Goal: Find contact information: Find contact information

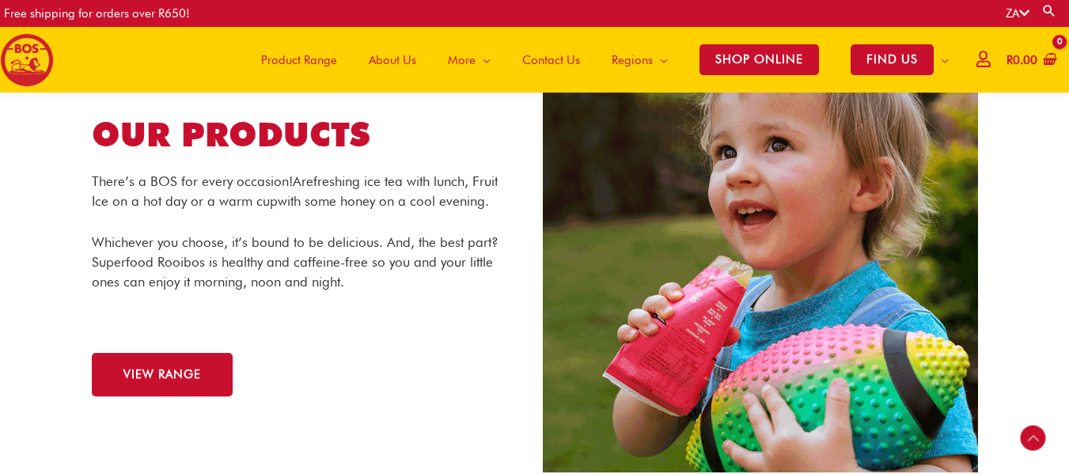
scroll to position [1582, 0]
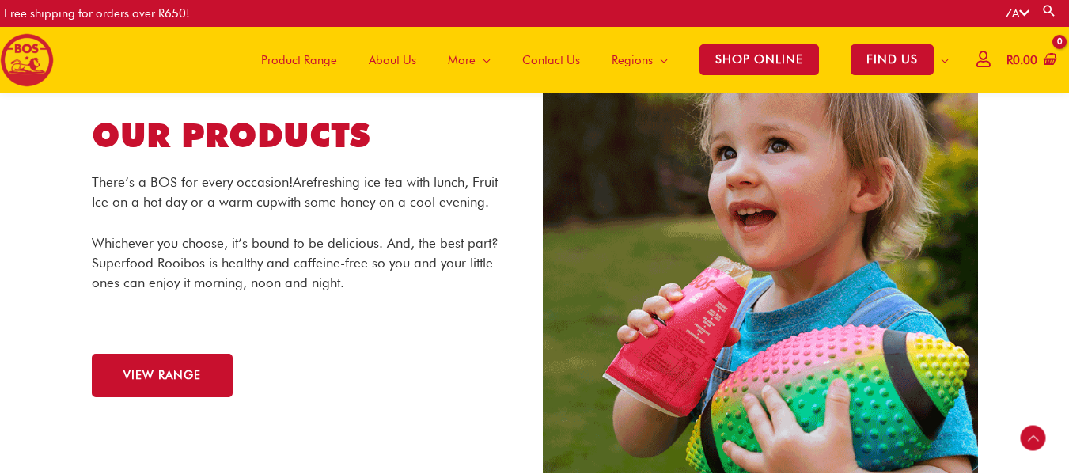
click at [548, 56] on span "Contact Us" at bounding box center [551, 59] width 58 height 47
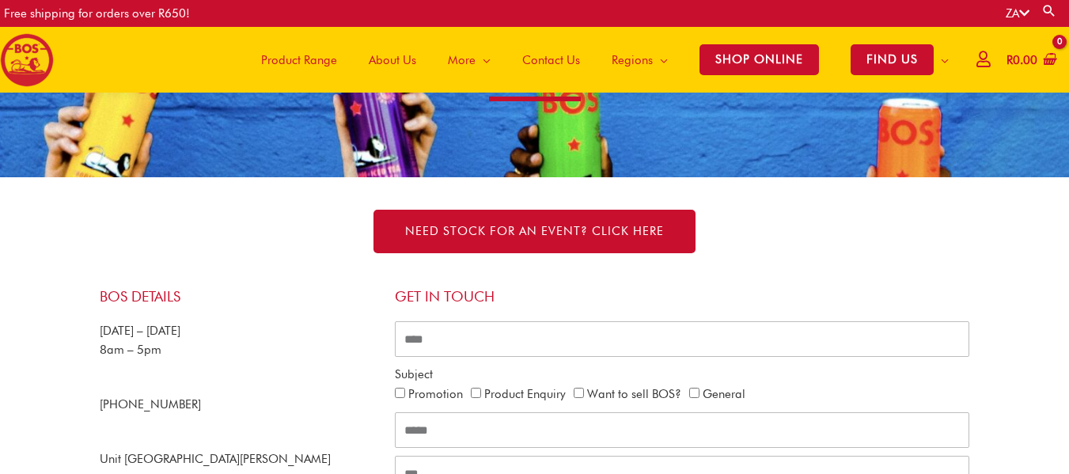
scroll to position [232, 0]
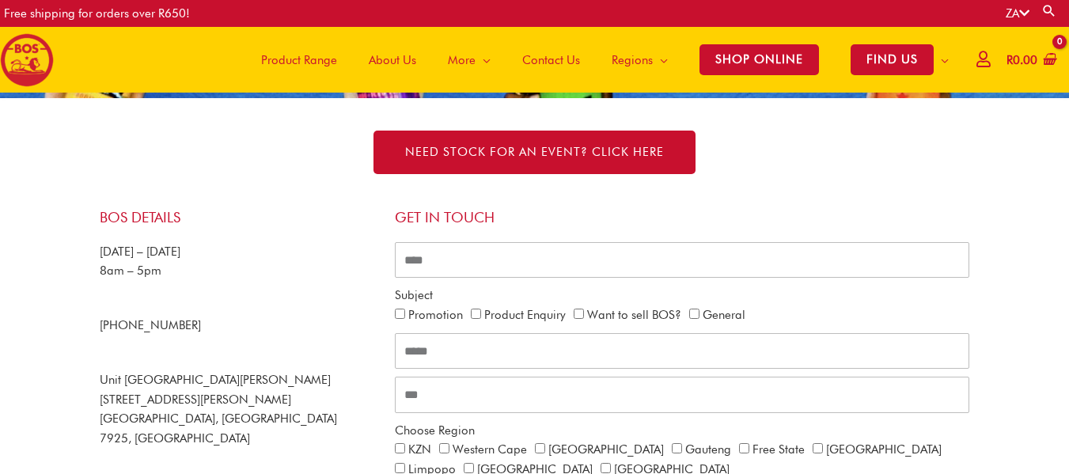
drag, startPoint x: 198, startPoint y: 324, endPoint x: 100, endPoint y: 328, distance: 97.4
click at [100, 328] on p "+27 21 465 9989" at bounding box center [239, 326] width 279 height 20
copy span "+27 21 465 9989"
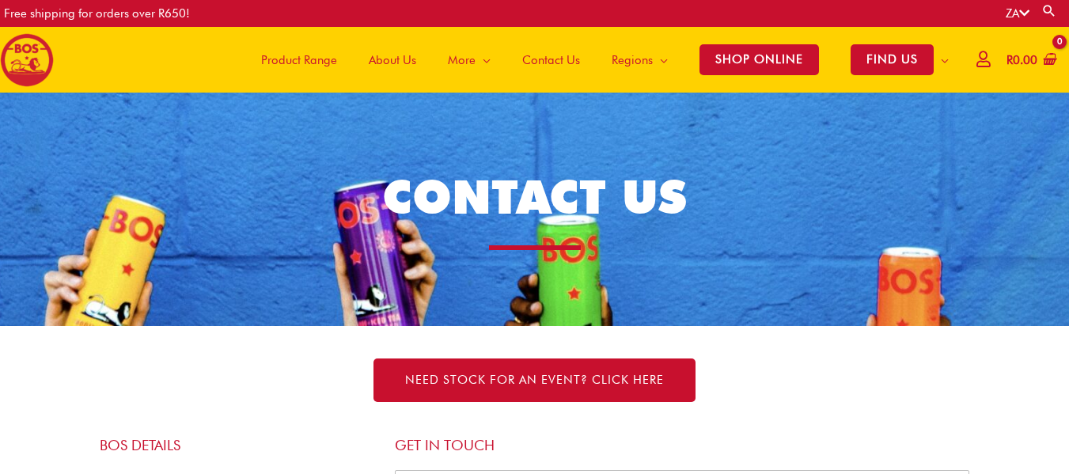
scroll to position [0, 0]
